Goal: Navigation & Orientation: Find specific page/section

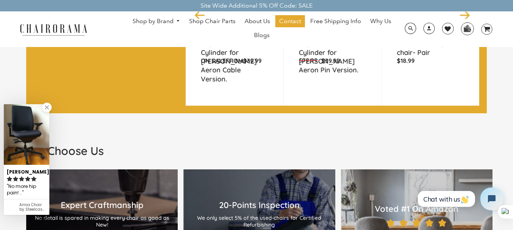
scroll to position [797, 0]
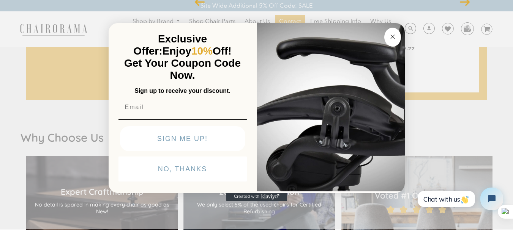
click at [395, 38] on circle "Close dialog" at bounding box center [392, 36] width 9 height 9
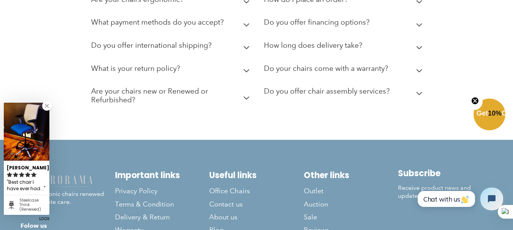
scroll to position [2187, 0]
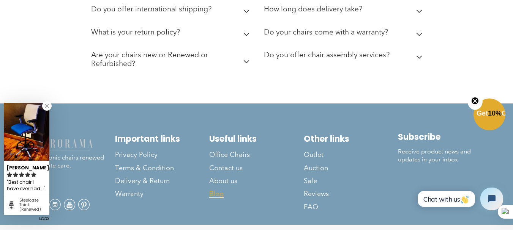
click at [220, 190] on span "Blog" at bounding box center [216, 194] width 14 height 9
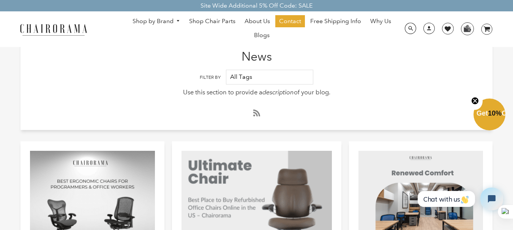
click at [473, 102] on circle "Close teaser" at bounding box center [474, 100] width 7 height 7
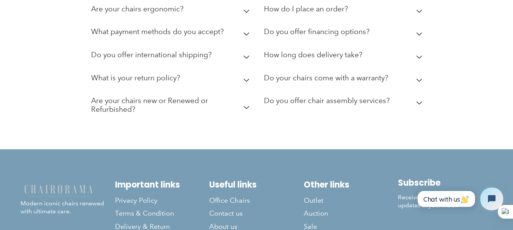
scroll to position [835, 0]
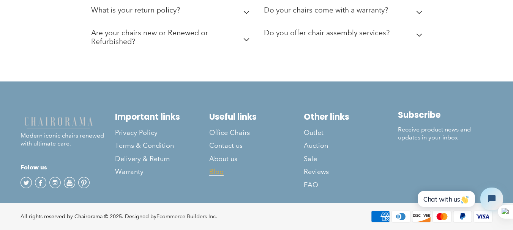
click at [210, 172] on span "Blog" at bounding box center [216, 172] width 14 height 9
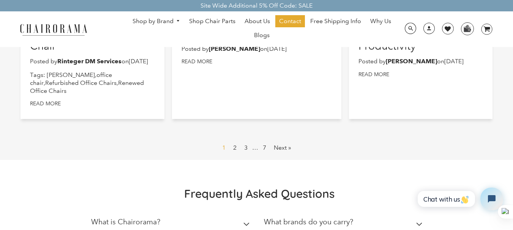
scroll to position [531, 0]
